Goal: Task Accomplishment & Management: Complete application form

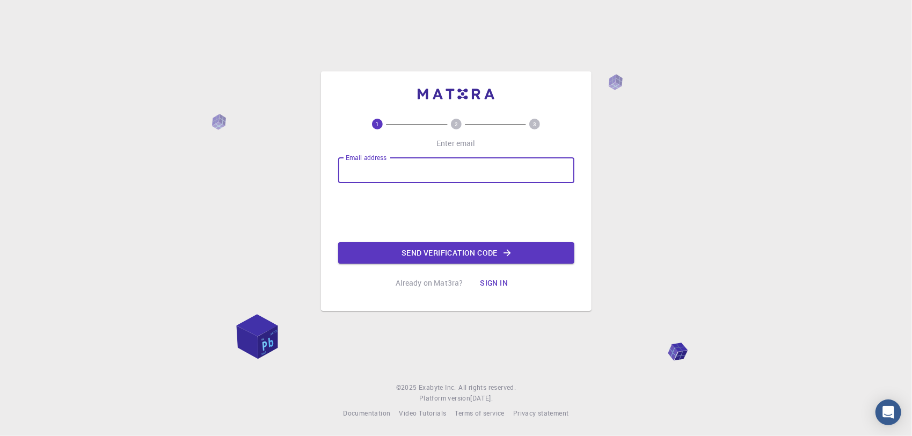
click at [471, 174] on input "Email address" at bounding box center [456, 170] width 236 height 26
type input "[EMAIL_ADDRESS][DOMAIN_NAME]"
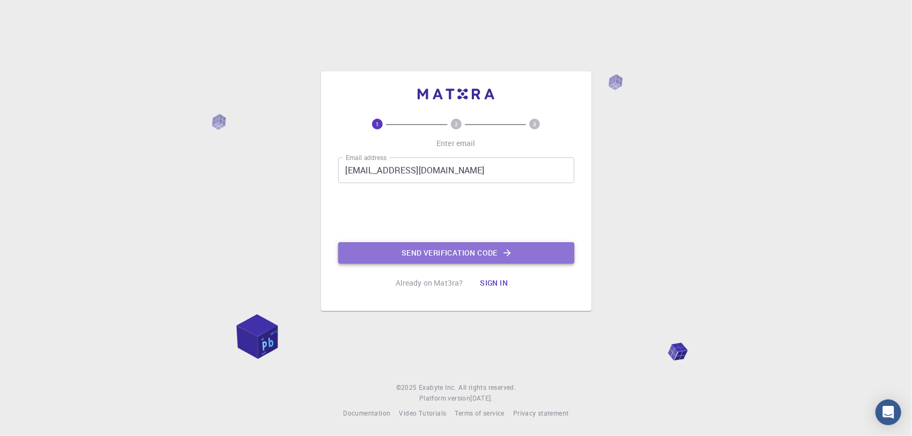
click at [407, 245] on button "Send verification code" at bounding box center [456, 252] width 236 height 21
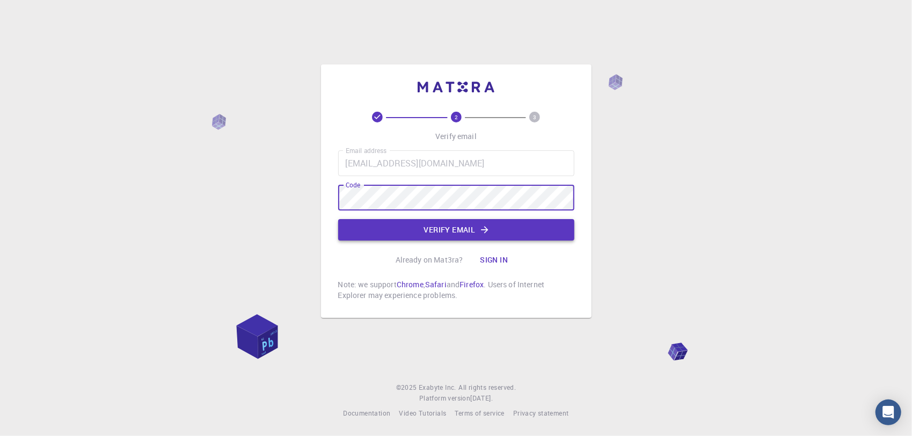
click at [417, 230] on button "Verify email" at bounding box center [456, 229] width 236 height 21
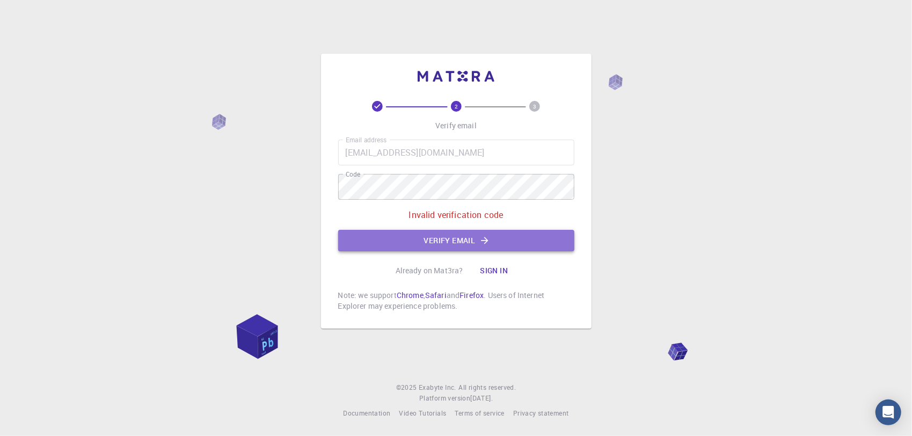
click at [523, 230] on button "Verify email" at bounding box center [456, 240] width 236 height 21
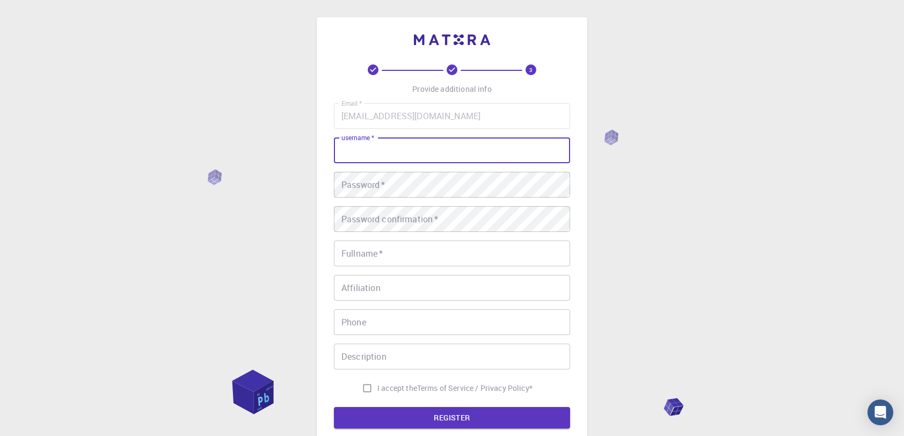
click at [499, 139] on input "username   *" at bounding box center [452, 150] width 236 height 26
type input "m"
type input "[PERSON_NAME]"
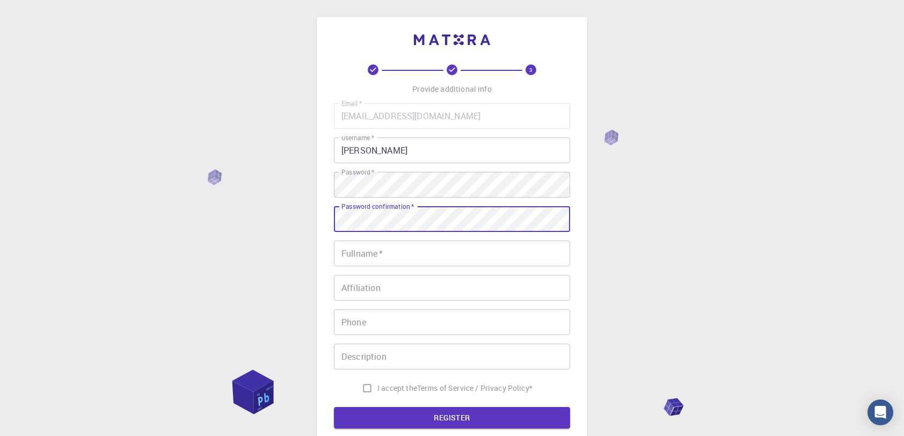
click at [518, 246] on input "Fullname   *" at bounding box center [452, 254] width 236 height 26
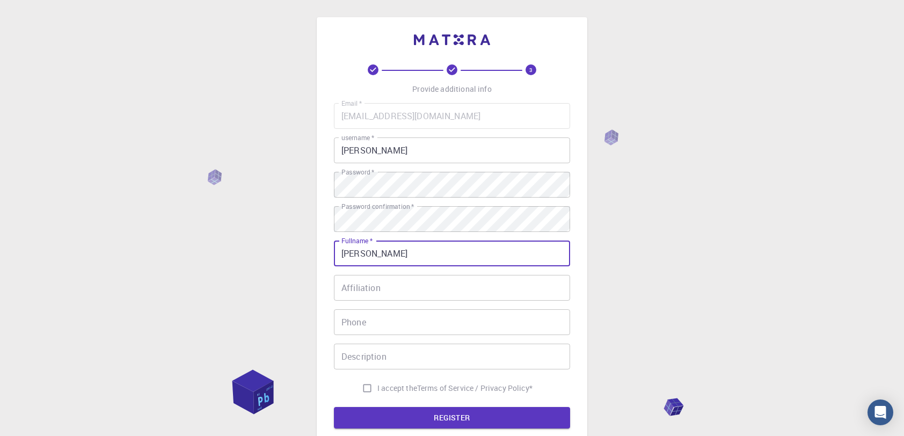
type input "[PERSON_NAME]"
click at [501, 273] on div "Email   * [EMAIL_ADDRESS][DOMAIN_NAME] Email   * username   * [PERSON_NAME] use…" at bounding box center [452, 250] width 236 height 295
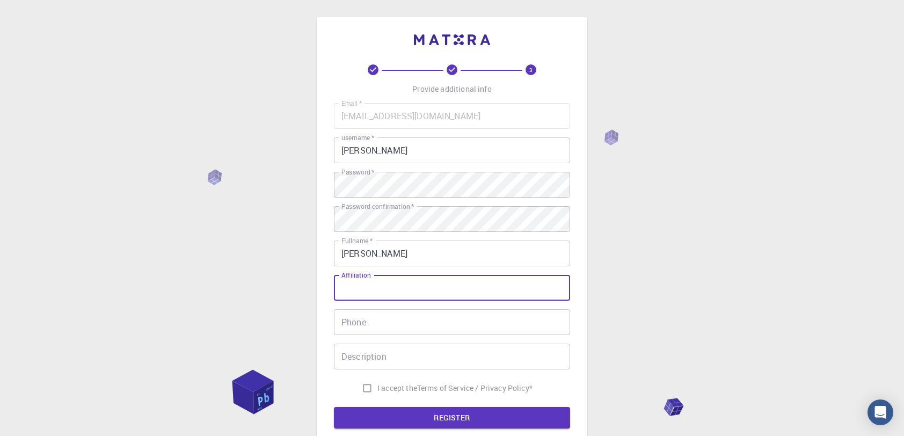
click at [497, 285] on input "Affiliation" at bounding box center [452, 288] width 236 height 26
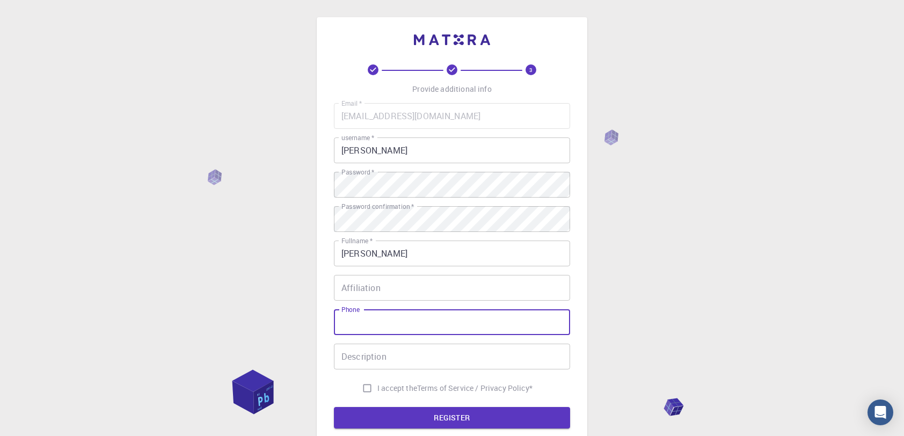
click at [503, 331] on input "Phone" at bounding box center [452, 322] width 236 height 26
type input "22168954"
click at [500, 350] on input "Description" at bounding box center [452, 357] width 236 height 26
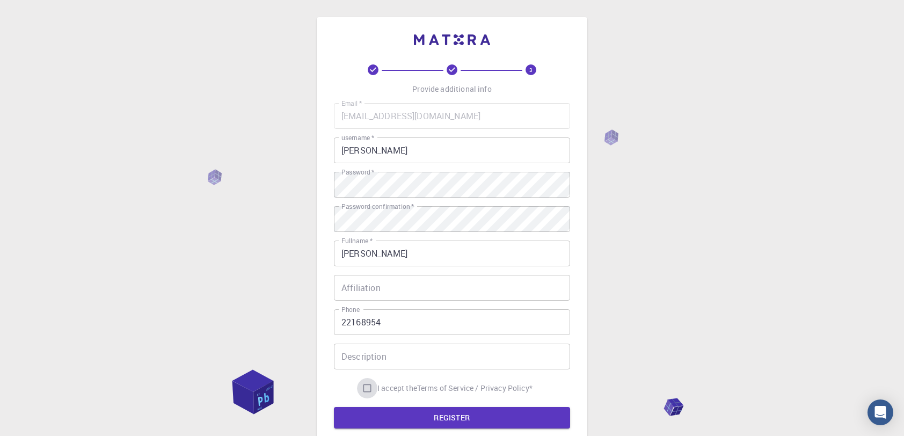
click at [361, 386] on input "I accept the Terms of Service / Privacy Policy *" at bounding box center [367, 388] width 20 height 20
checkbox input "true"
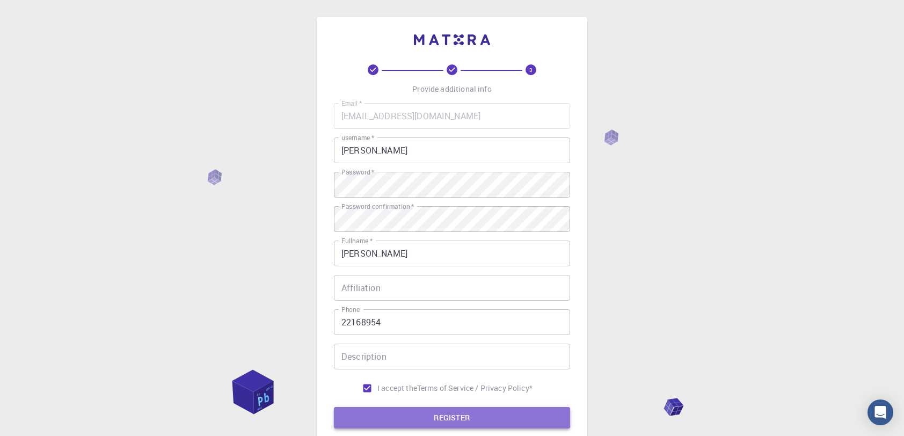
click at [366, 424] on button "REGISTER" at bounding box center [452, 417] width 236 height 21
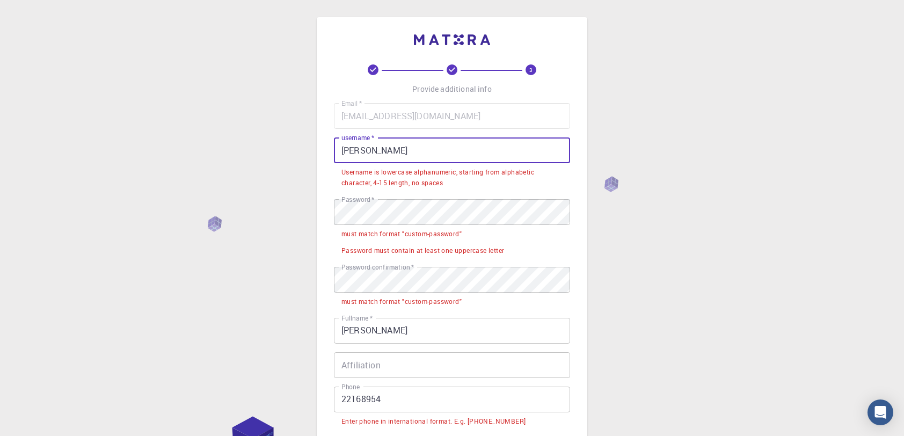
click at [403, 144] on input "[PERSON_NAME]" at bounding box center [452, 150] width 236 height 26
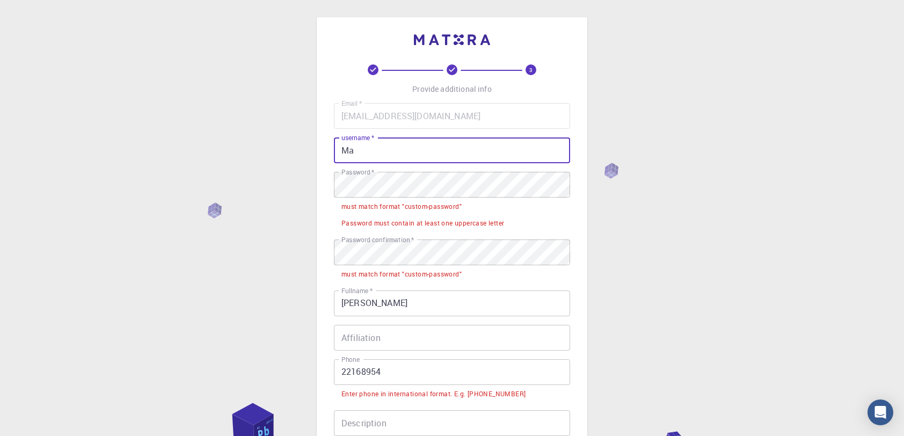
type input "M"
